Goal: Task Accomplishment & Management: Manage account settings

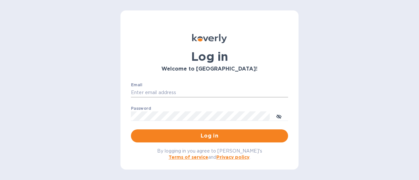
click at [179, 93] on input "Email" at bounding box center [209, 93] width 157 height 10
type input "rick@thevinbin.com"
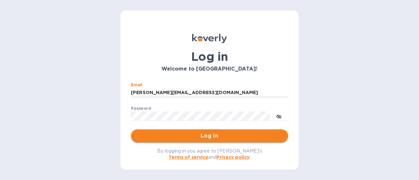
click at [209, 136] on span "Log in" at bounding box center [209, 136] width 146 height 8
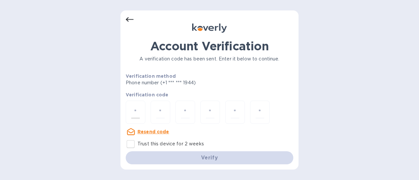
click at [130, 107] on div at bounding box center [136, 112] width 20 height 23
type input "4"
type input "2"
type input "6"
type input "4"
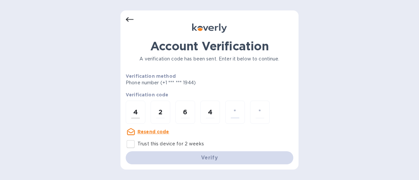
type input "3"
type input "6"
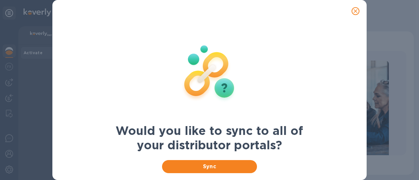
scroll to position [27, 0]
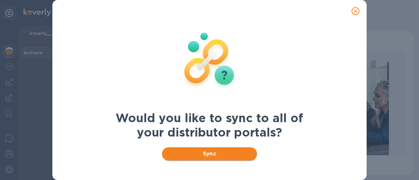
click at [214, 156] on span "Sync" at bounding box center [209, 154] width 85 height 8
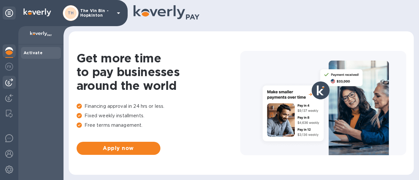
click at [11, 84] on img at bounding box center [9, 82] width 8 height 8
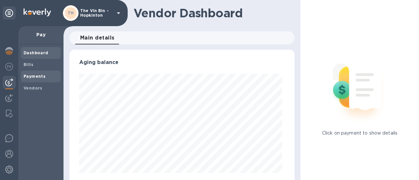
scroll to position [141, 222]
click at [31, 77] on b "Payments" at bounding box center [35, 76] width 22 height 5
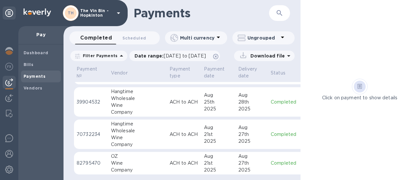
scroll to position [309, 0]
click at [30, 65] on b "Bills" at bounding box center [29, 64] width 10 height 5
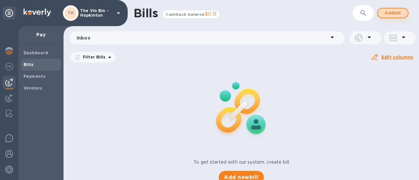
click at [389, 10] on span "Add bill" at bounding box center [393, 13] width 20 height 8
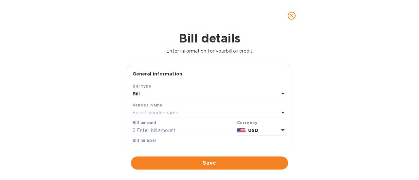
click at [171, 112] on p "Select vendor name" at bounding box center [155, 113] width 46 height 7
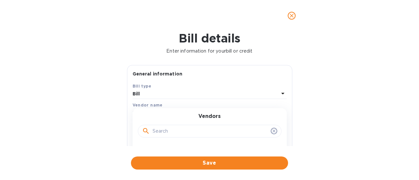
click at [164, 132] on input "text" at bounding box center [209, 132] width 115 height 10
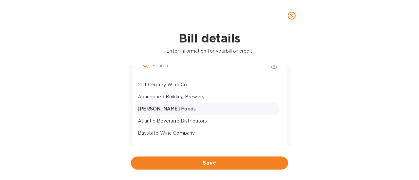
scroll to position [33, 0]
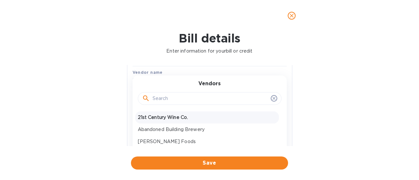
click at [166, 119] on p "21st Century Wine Co." at bounding box center [207, 117] width 138 height 7
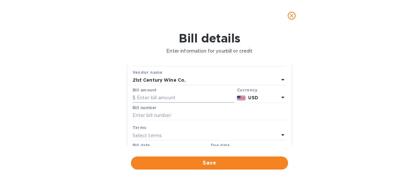
click at [161, 99] on input "text" at bounding box center [183, 98] width 102 height 10
type input "451.88"
click at [161, 114] on input "text" at bounding box center [209, 116] width 154 height 10
type input "31722"
click at [153, 131] on div "Select terms" at bounding box center [205, 135] width 146 height 9
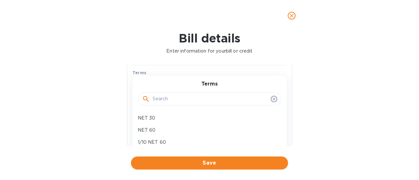
scroll to position [98, 0]
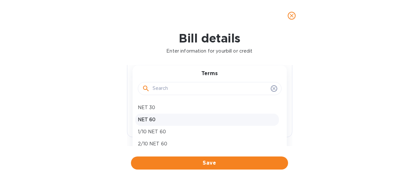
click at [154, 117] on p "NET 60" at bounding box center [207, 119] width 138 height 7
type input "[DATE]"
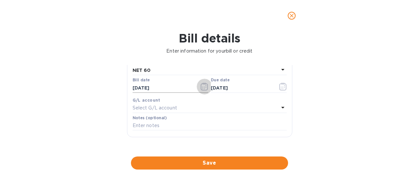
click at [205, 87] on icon "button" at bounding box center [205, 87] width 1 height 1
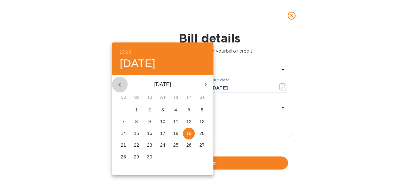
click at [118, 84] on icon "button" at bounding box center [120, 85] width 8 height 8
click at [176, 132] on p "17" at bounding box center [175, 133] width 5 height 7
type input "[DATE]"
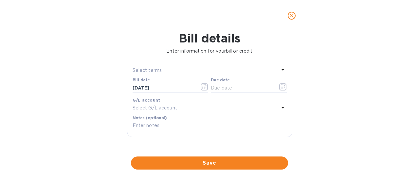
scroll to position [65, 0]
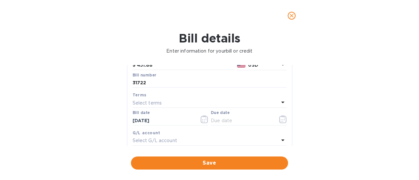
click at [170, 99] on div "Select terms" at bounding box center [205, 102] width 146 height 9
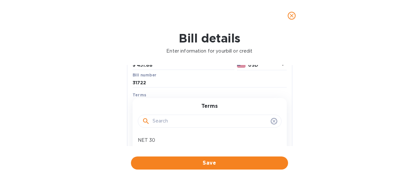
scroll to position [98, 0]
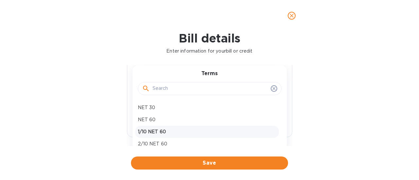
click at [159, 134] on p "1/10 NET 60" at bounding box center [207, 132] width 138 height 7
type input "[DATE]"
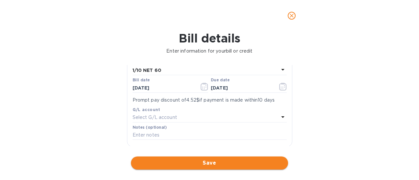
click at [213, 164] on span "Save" at bounding box center [209, 163] width 146 height 8
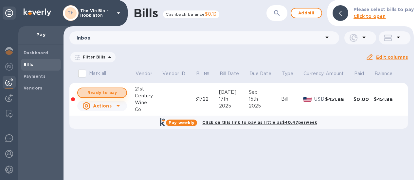
click at [117, 92] on span "Ready to pay" at bounding box center [102, 93] width 38 height 8
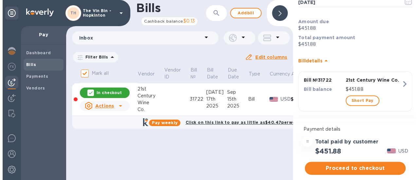
scroll to position [65, 0]
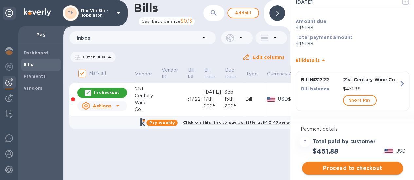
click at [356, 166] on span "Proceed to checkout" at bounding box center [352, 168] width 90 height 8
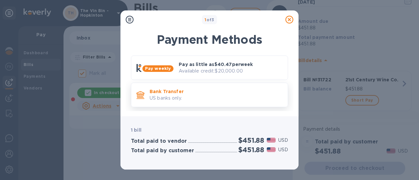
click at [185, 94] on p "Bank Transfer" at bounding box center [215, 91] width 133 height 7
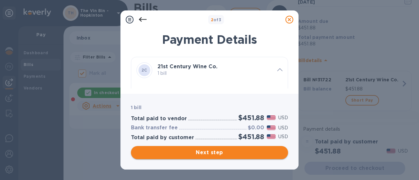
click at [203, 154] on span "Next step" at bounding box center [209, 153] width 146 height 8
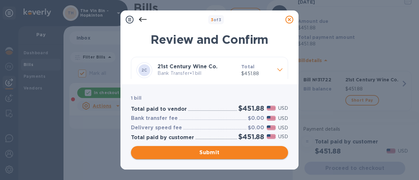
click at [199, 151] on span "Submit" at bounding box center [209, 153] width 146 height 8
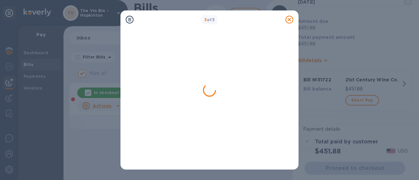
checkbox input "false"
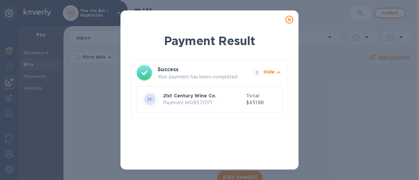
click at [290, 20] on icon at bounding box center [289, 20] width 8 height 8
